Goal: Information Seeking & Learning: Get advice/opinions

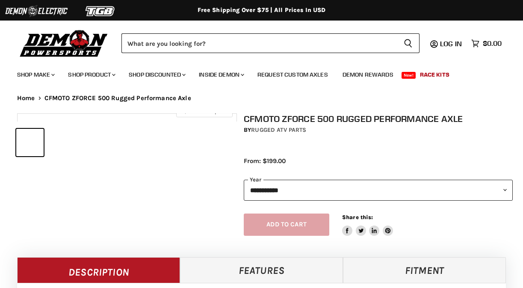
select select "******"
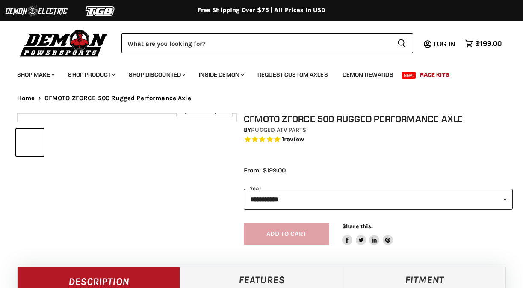
select select "******"
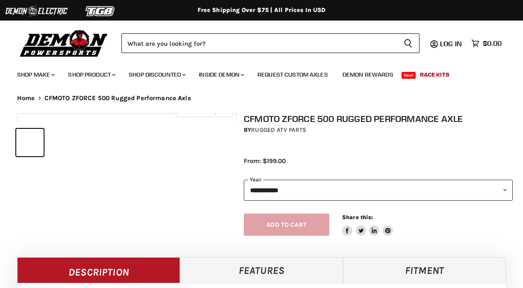
select select "******"
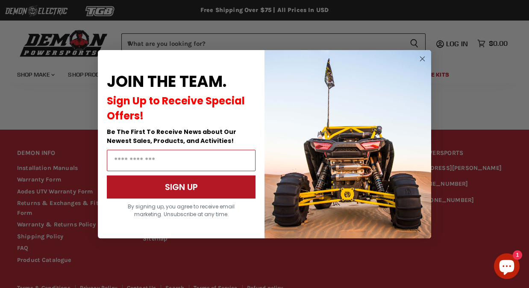
scroll to position [331, 0]
